Goal: Information Seeking & Learning: Compare options

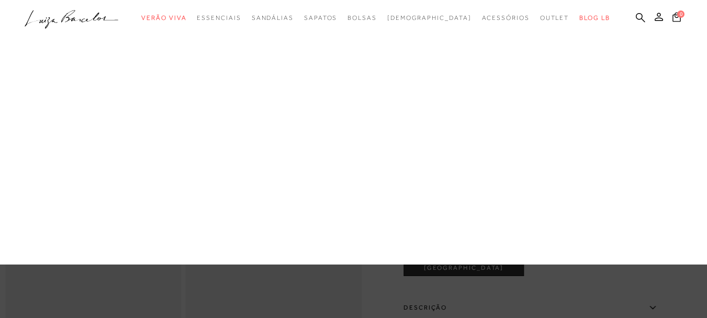
click at [0, 0] on link "Tiracolo" at bounding box center [0, 0] width 0 height 0
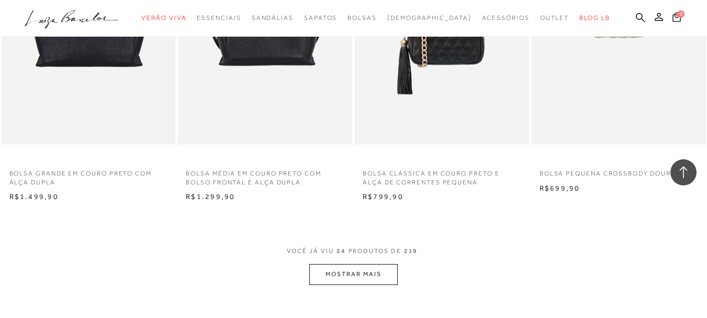
scroll to position [1832, 0]
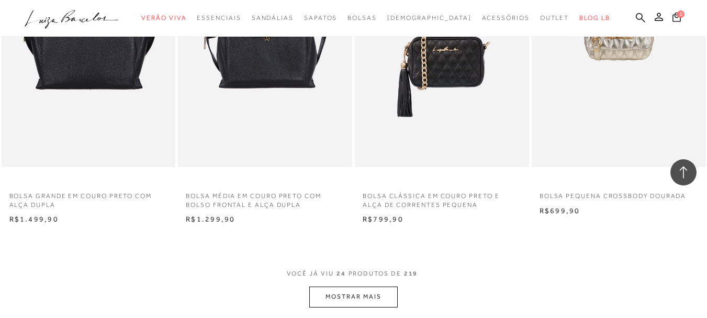
click at [354, 291] on button "MOSTRAR MAIS" at bounding box center [353, 296] width 88 height 20
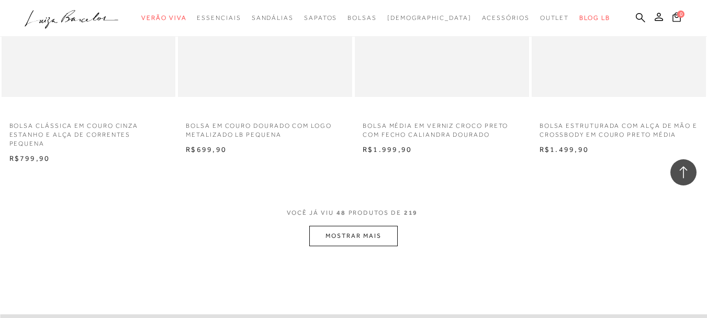
scroll to position [4029, 0]
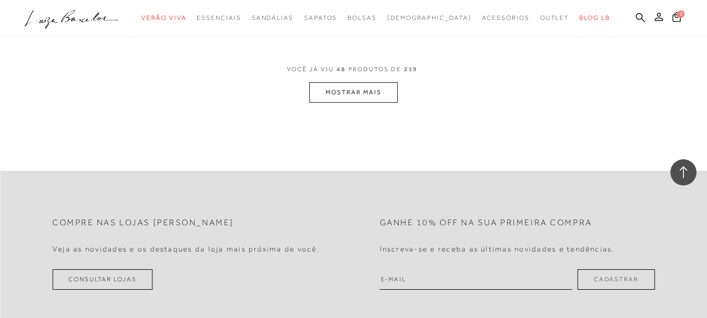
click at [339, 82] on button "MOSTRAR MAIS" at bounding box center [353, 92] width 88 height 20
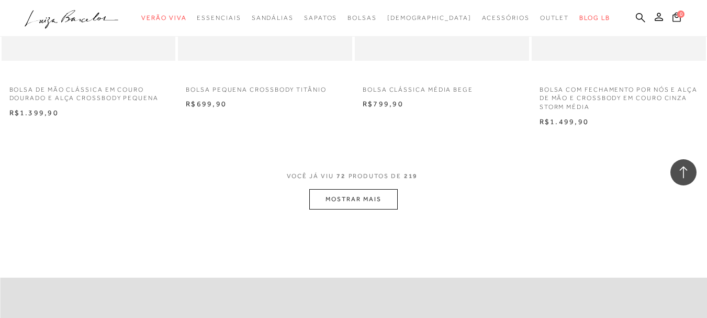
scroll to position [5966, 0]
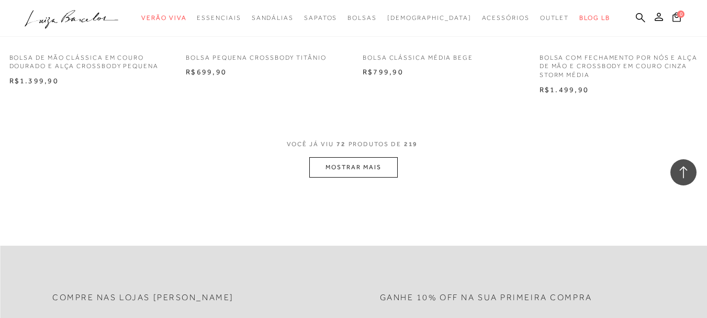
click at [367, 157] on button "MOSTRAR MAIS" at bounding box center [353, 167] width 88 height 20
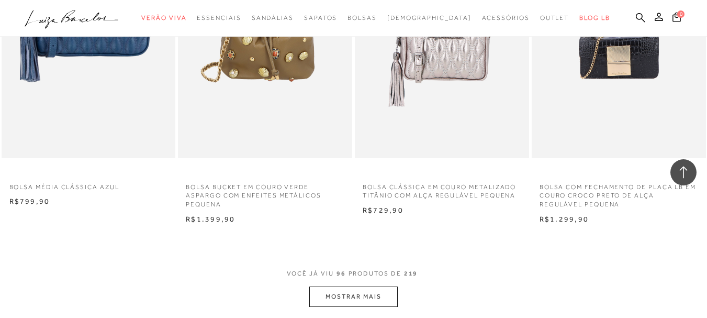
scroll to position [7849, 0]
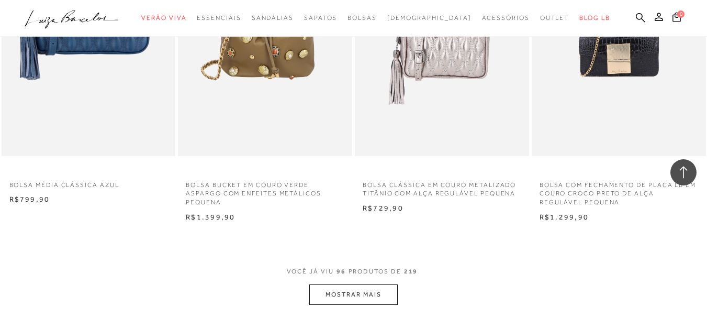
click at [318, 284] on button "MOSTRAR MAIS" at bounding box center [353, 294] width 88 height 20
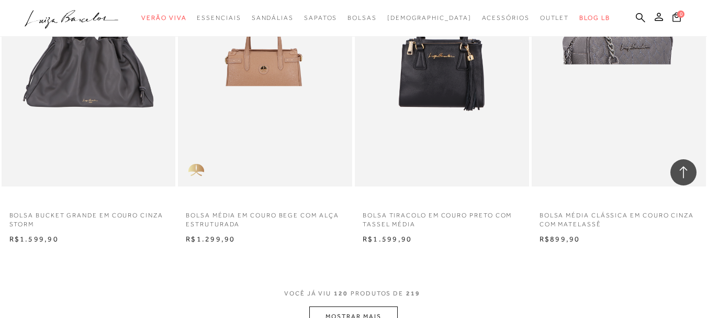
scroll to position [9943, 0]
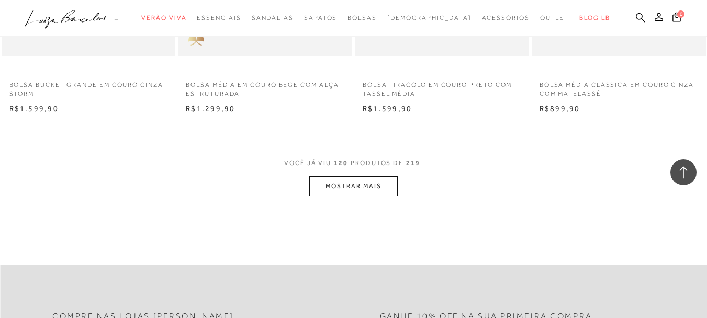
click at [375, 177] on button "MOSTRAR MAIS" at bounding box center [353, 186] width 88 height 20
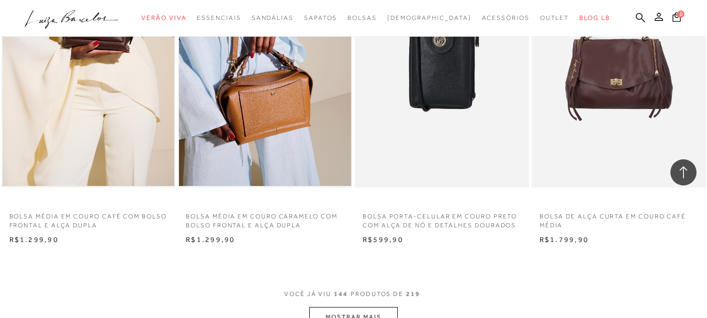
scroll to position [11983, 0]
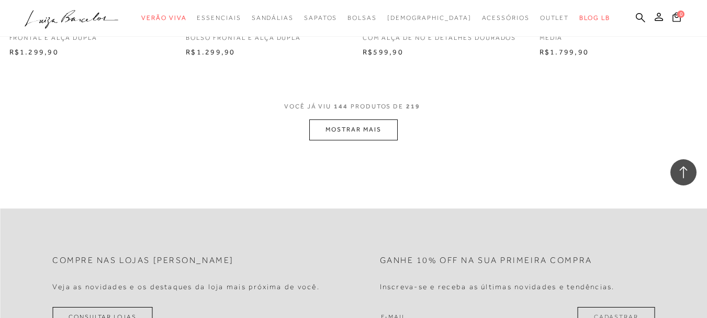
click at [338, 119] on button "MOSTRAR MAIS" at bounding box center [353, 129] width 88 height 20
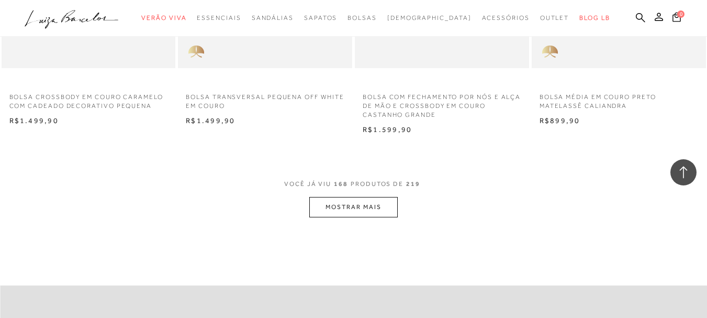
scroll to position [13843, 0]
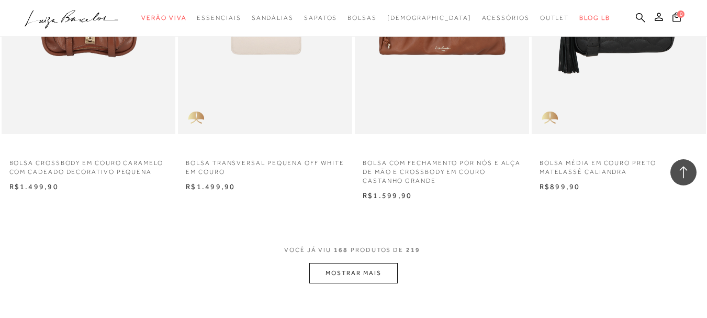
click at [325, 263] on button "MOSTRAR MAIS" at bounding box center [353, 273] width 88 height 20
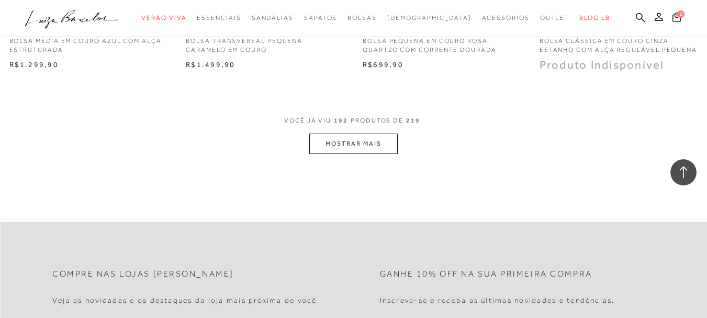
scroll to position [15988, 0]
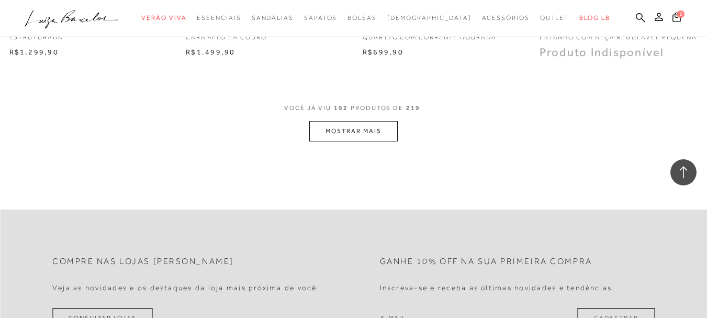
click at [342, 122] on button "MOSTRAR MAIS" at bounding box center [353, 131] width 88 height 20
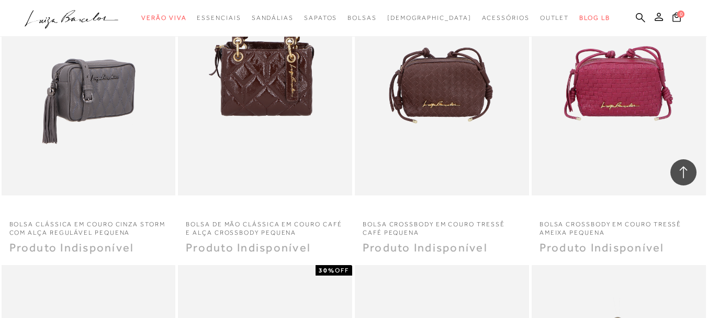
scroll to position [16145, 0]
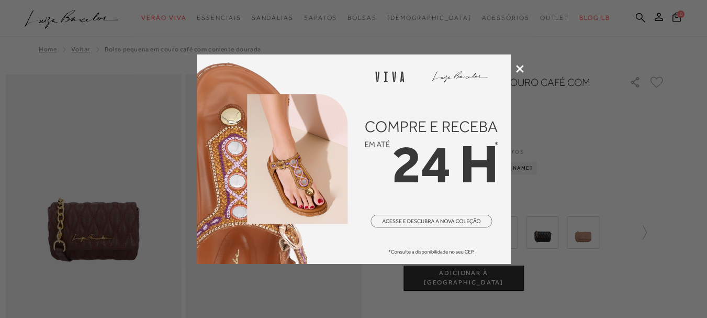
click at [518, 67] on icon at bounding box center [520, 69] width 8 height 8
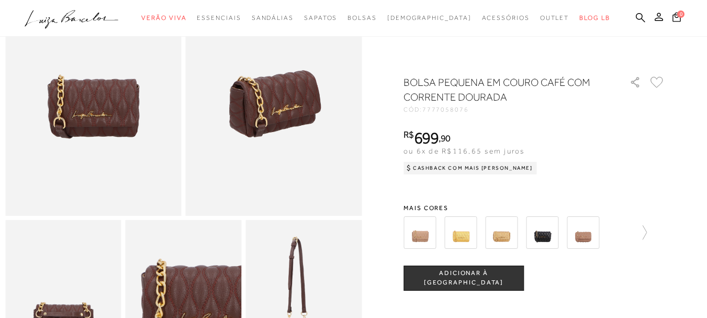
scroll to position [52, 0]
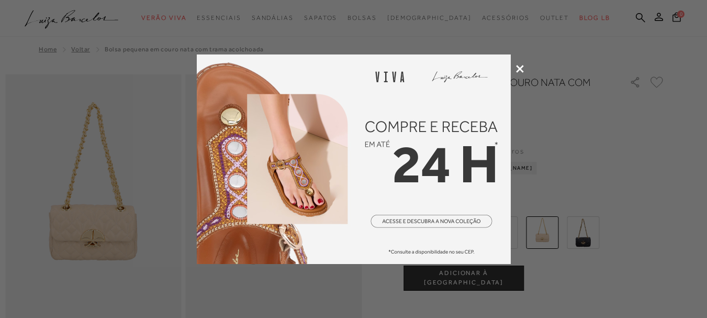
click at [522, 64] on div at bounding box center [353, 159] width 707 height 318
click at [523, 70] on icon at bounding box center [520, 69] width 8 height 8
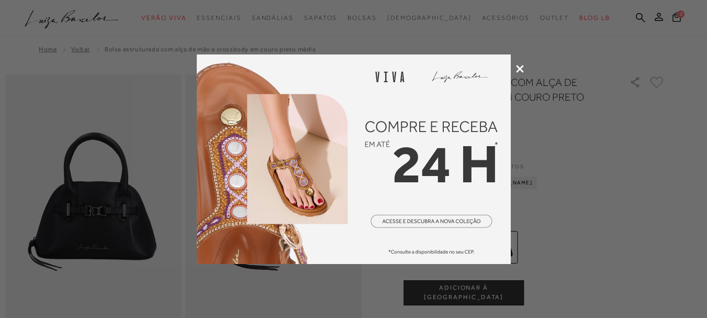
click at [521, 71] on icon at bounding box center [520, 69] width 8 height 8
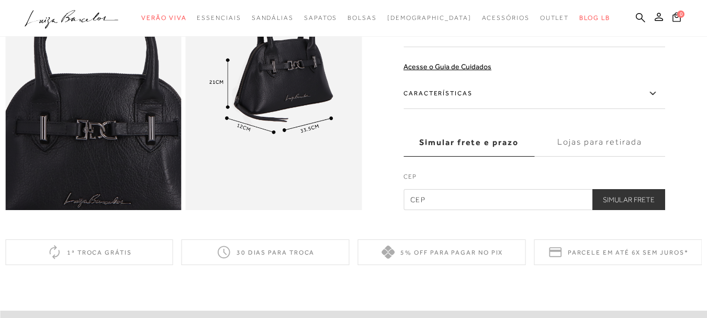
scroll to position [576, 0]
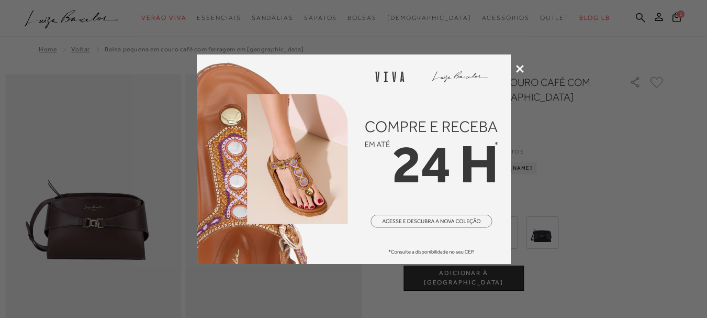
drag, startPoint x: 502, startPoint y: 9, endPoint x: 565, endPoint y: 164, distance: 166.9
click at [570, 175] on div at bounding box center [353, 159] width 707 height 318
click at [520, 69] on icon at bounding box center [520, 69] width 8 height 8
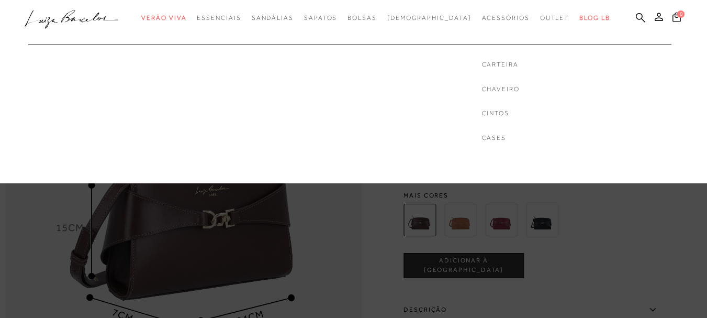
scroll to position [628, 0]
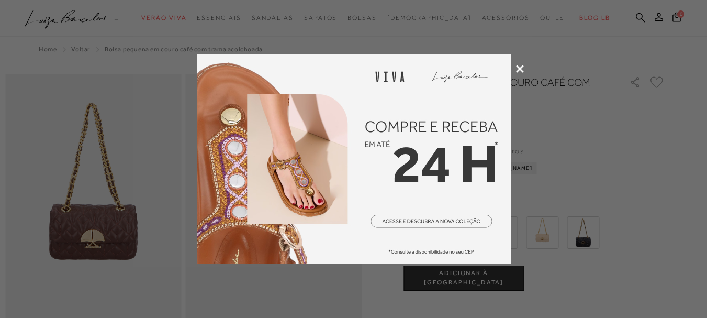
click at [519, 70] on icon at bounding box center [520, 69] width 8 height 8
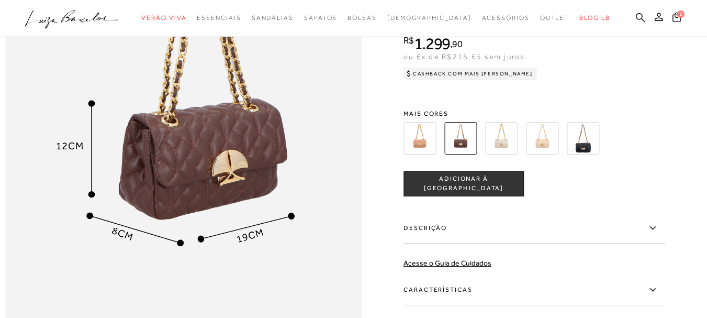
scroll to position [628, 0]
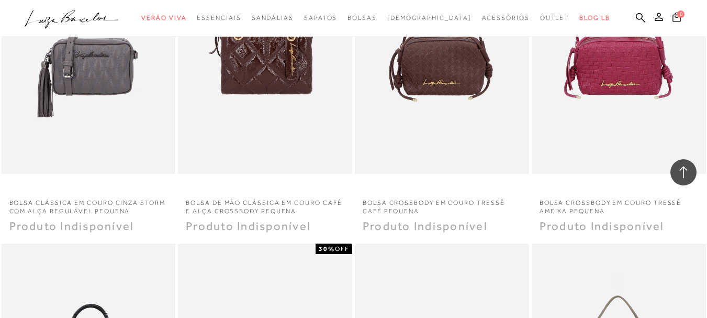
scroll to position [16145, 0]
